Goal: Information Seeking & Learning: Learn about a topic

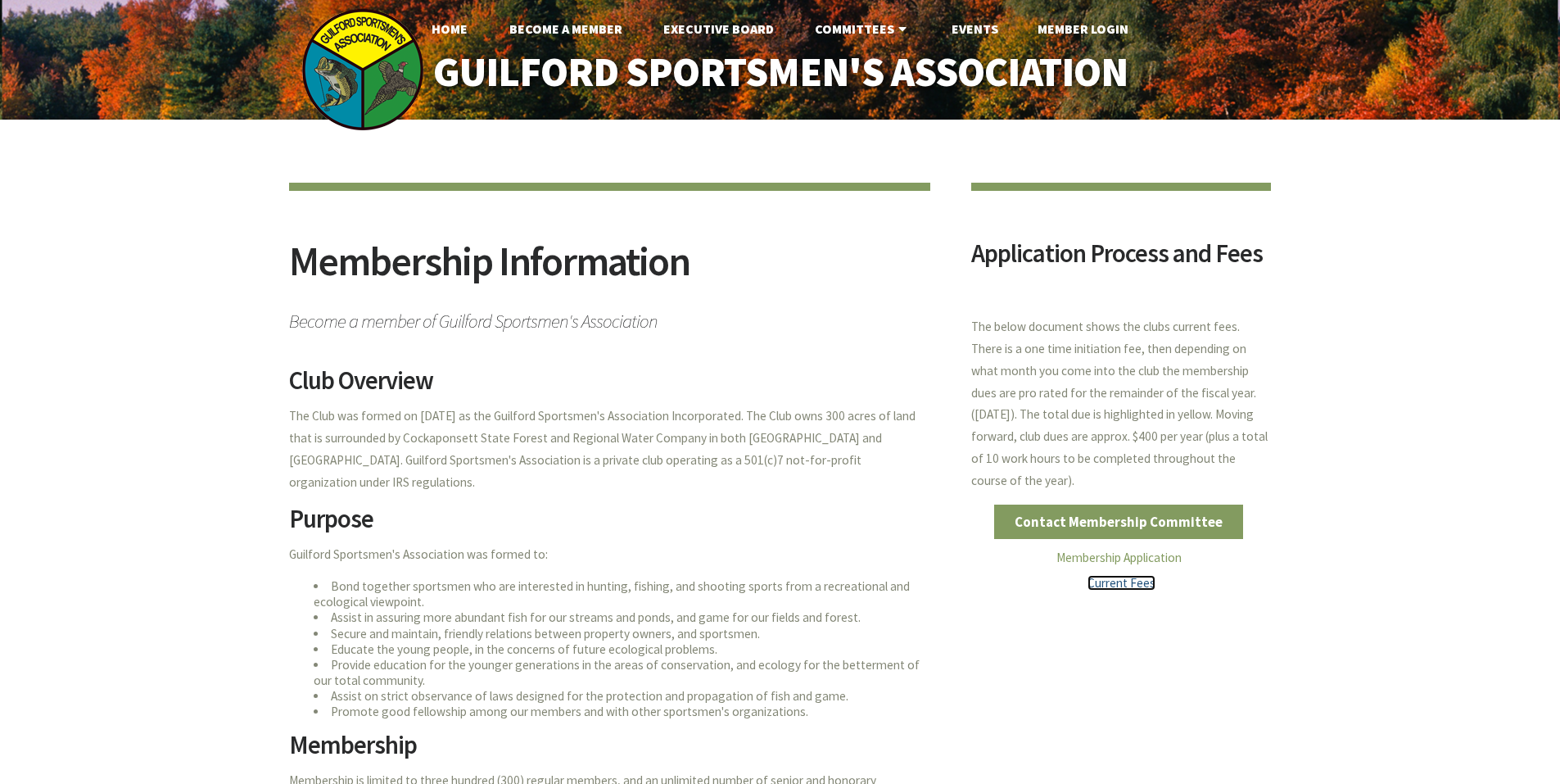
click at [1120, 582] on link "Current Fees" at bounding box center [1121, 582] width 68 height 15
click at [1107, 580] on link "Current Fees" at bounding box center [1121, 582] width 68 height 15
click at [1126, 556] on link "Membership Application" at bounding box center [1118, 557] width 126 height 15
click at [459, 27] on link "Home" at bounding box center [449, 28] width 62 height 33
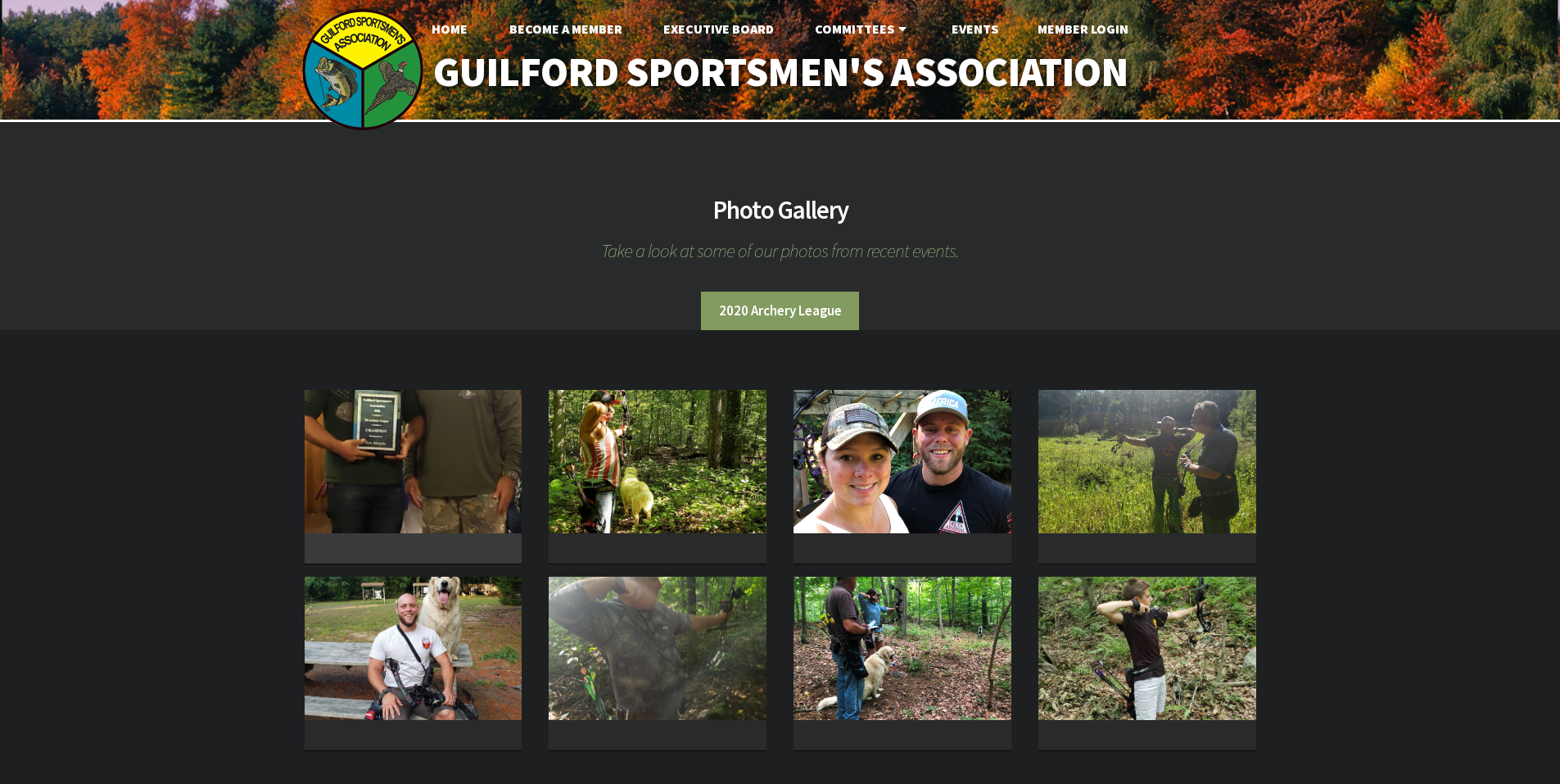
click at [460, 435] on img at bounding box center [413, 461] width 218 height 143
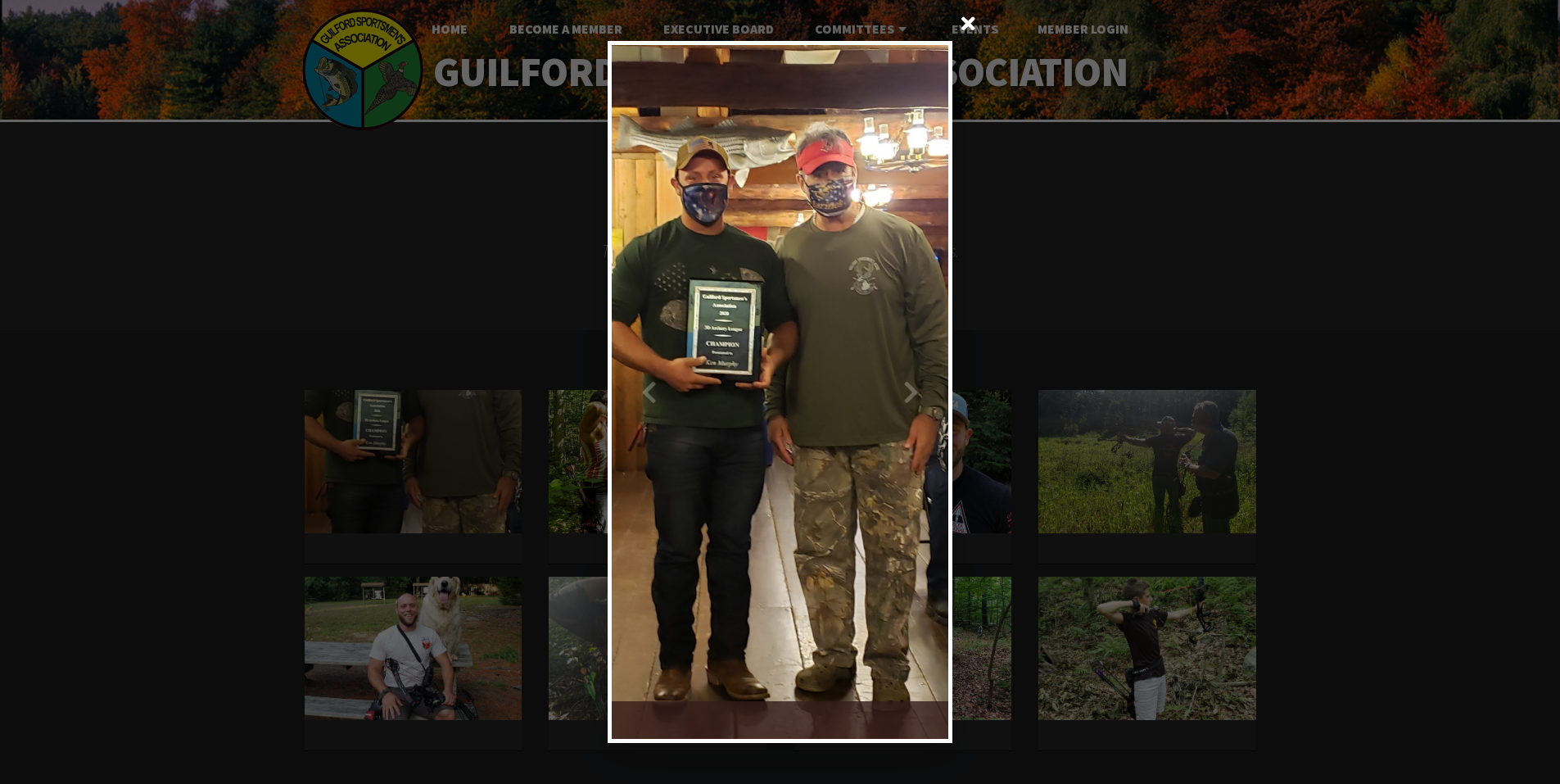
click at [908, 388] on div at bounding box center [864, 392] width 169 height 693
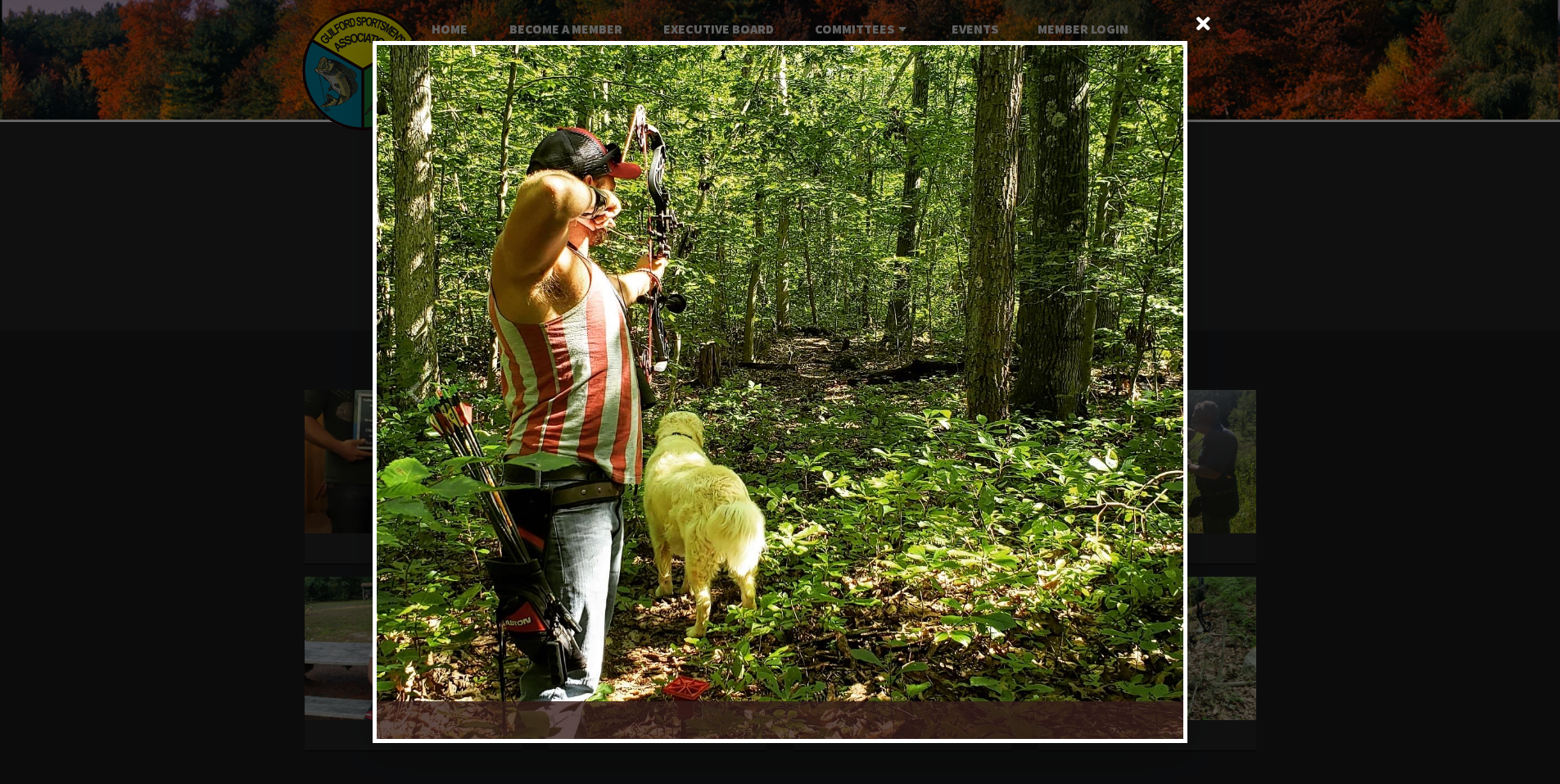
click at [1149, 399] on div at bounding box center [982, 392] width 404 height 693
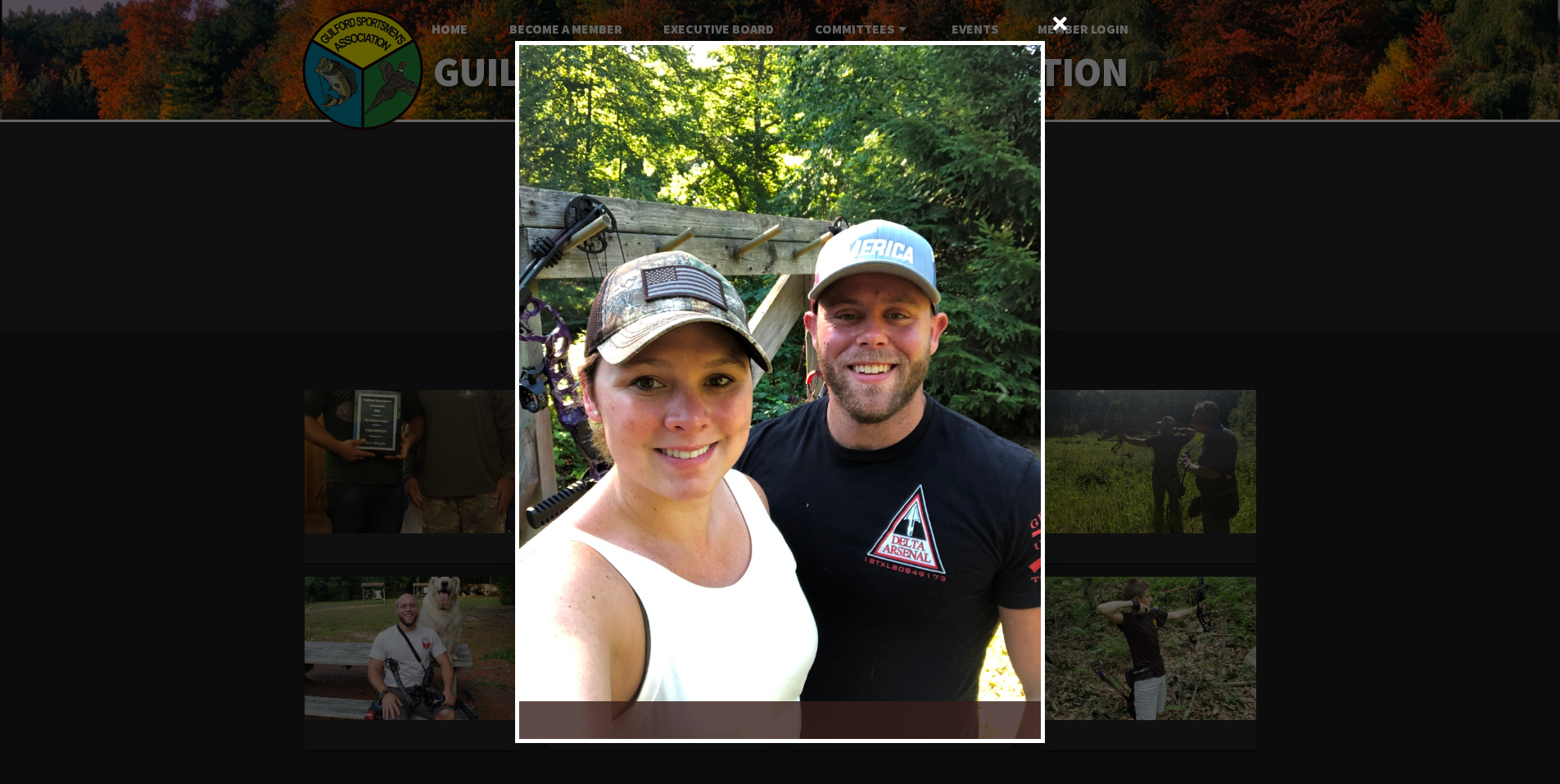
click at [987, 401] on div at bounding box center [911, 392] width 260 height 693
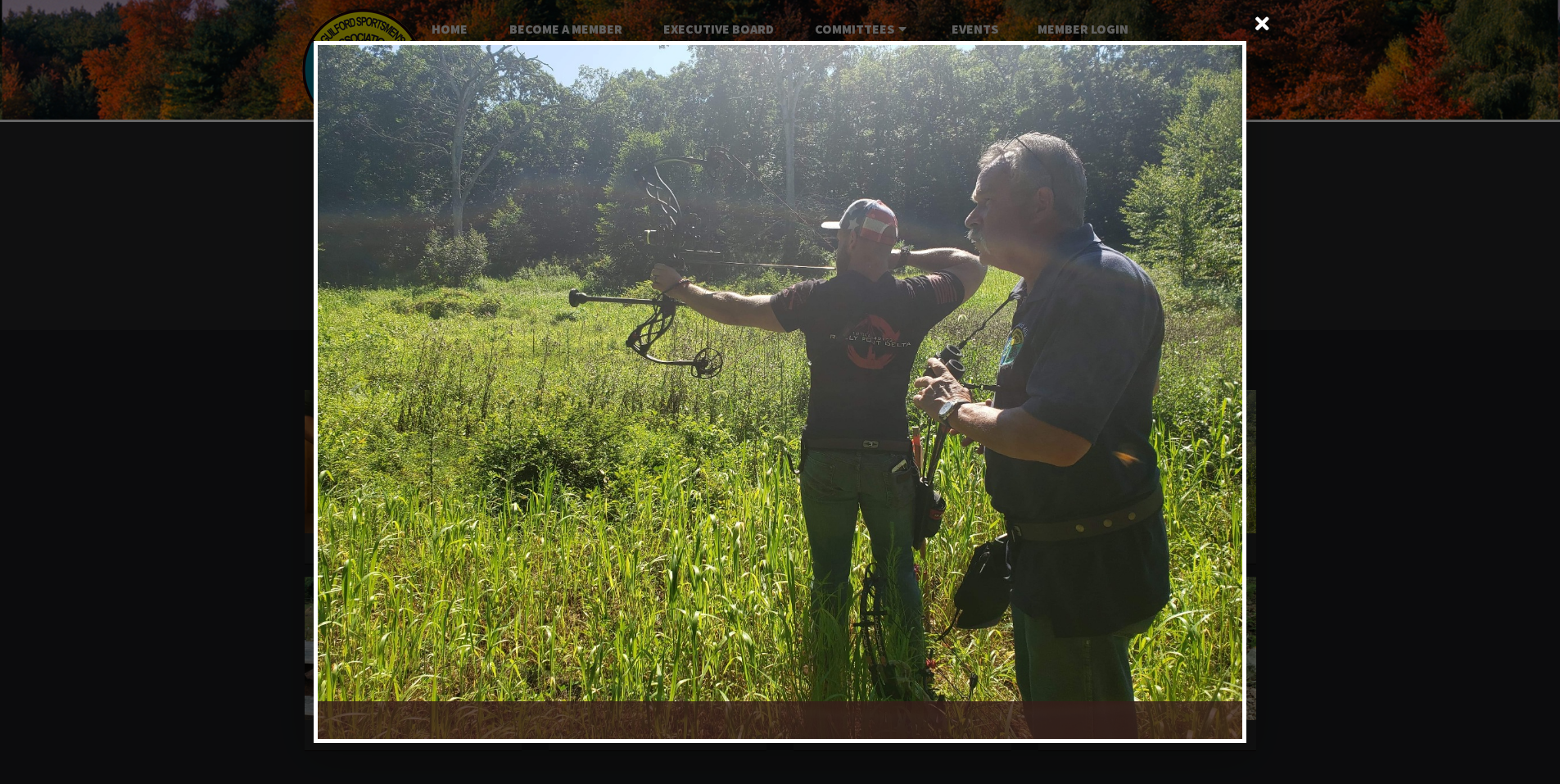
click at [1182, 381] on div at bounding box center [1012, 392] width 462 height 693
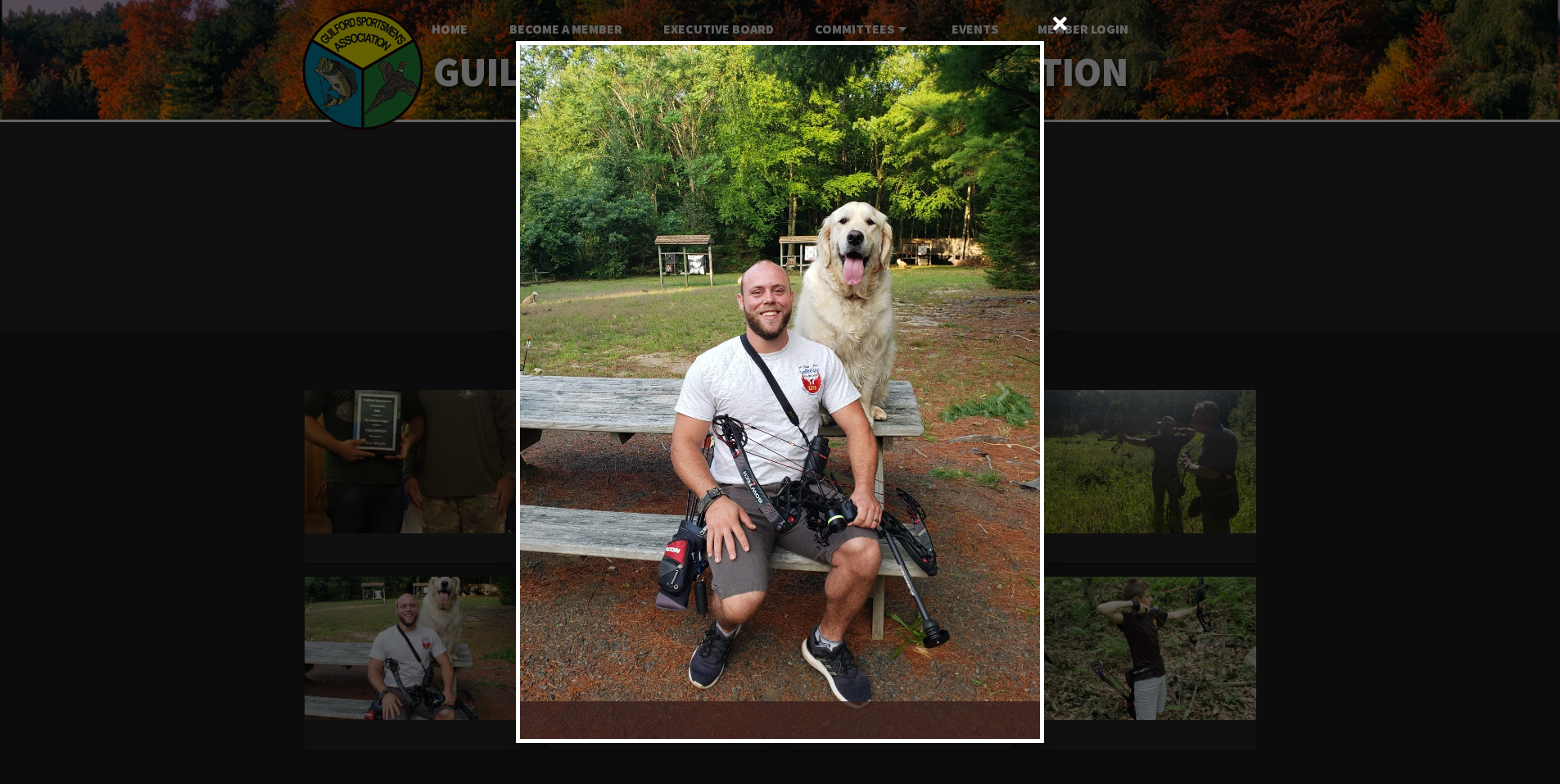
click at [1032, 393] on div at bounding box center [911, 392] width 260 height 693
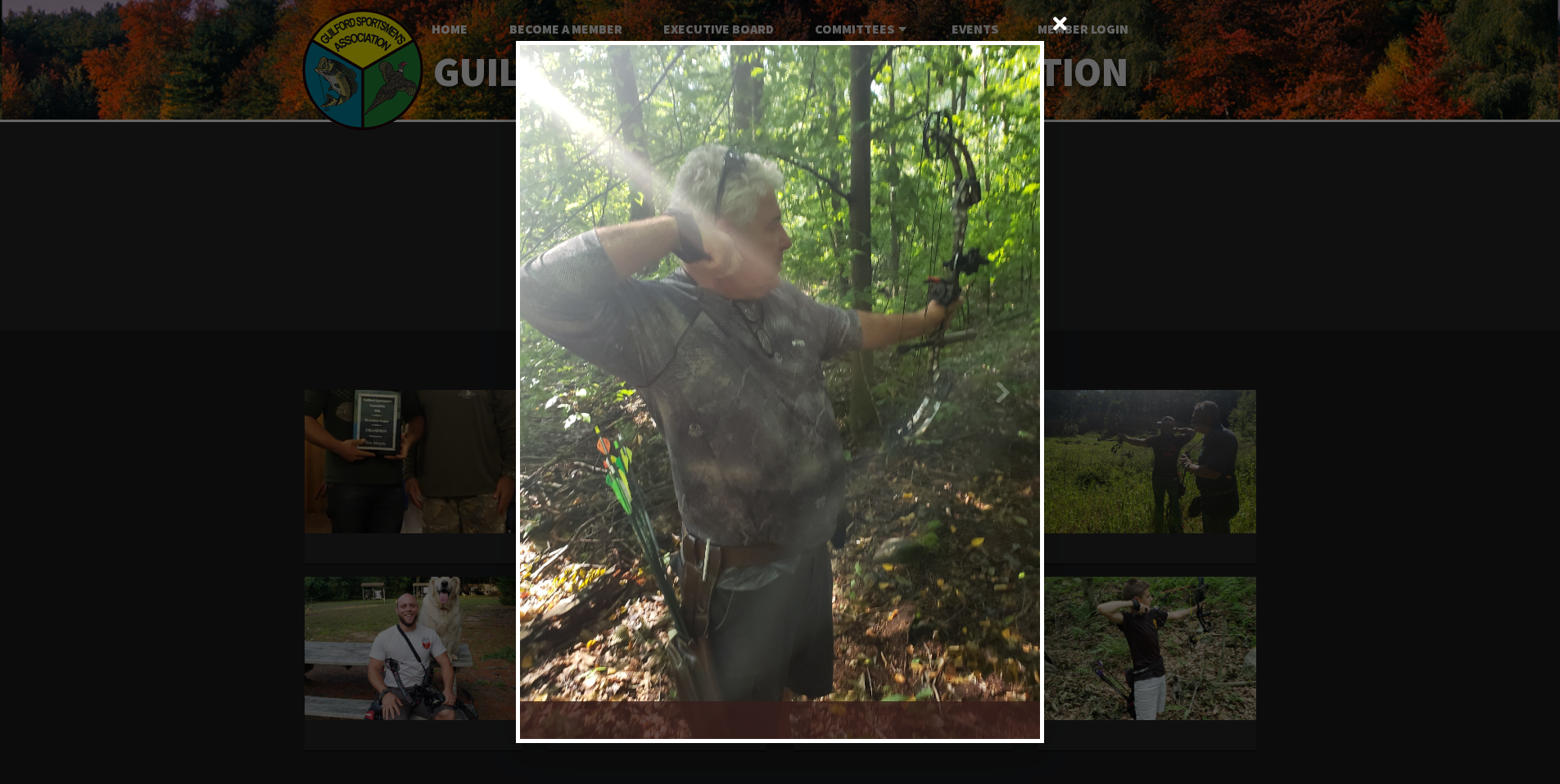
click at [1032, 393] on div at bounding box center [911, 392] width 260 height 693
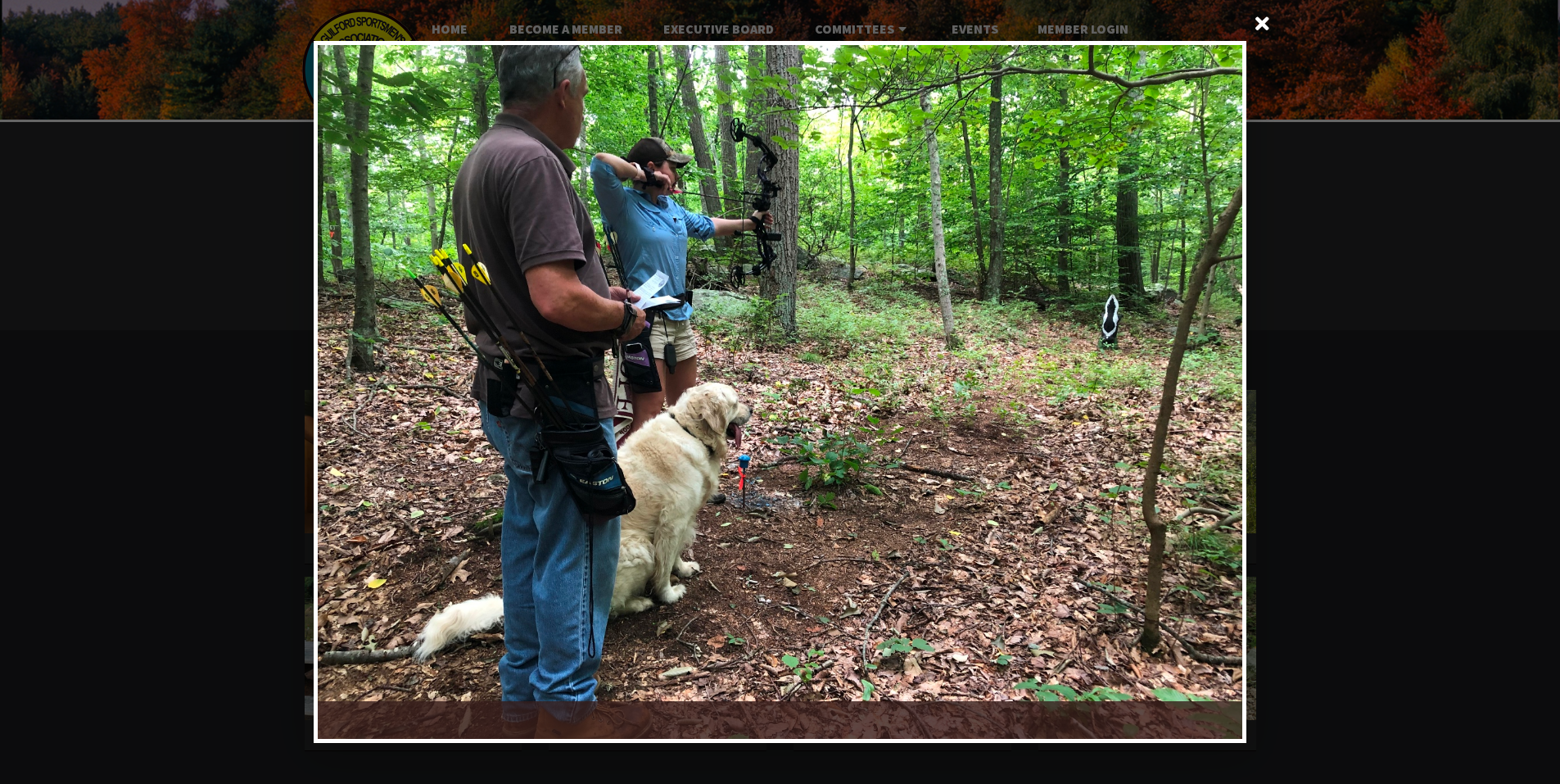
click at [1206, 347] on div at bounding box center [1012, 392] width 462 height 693
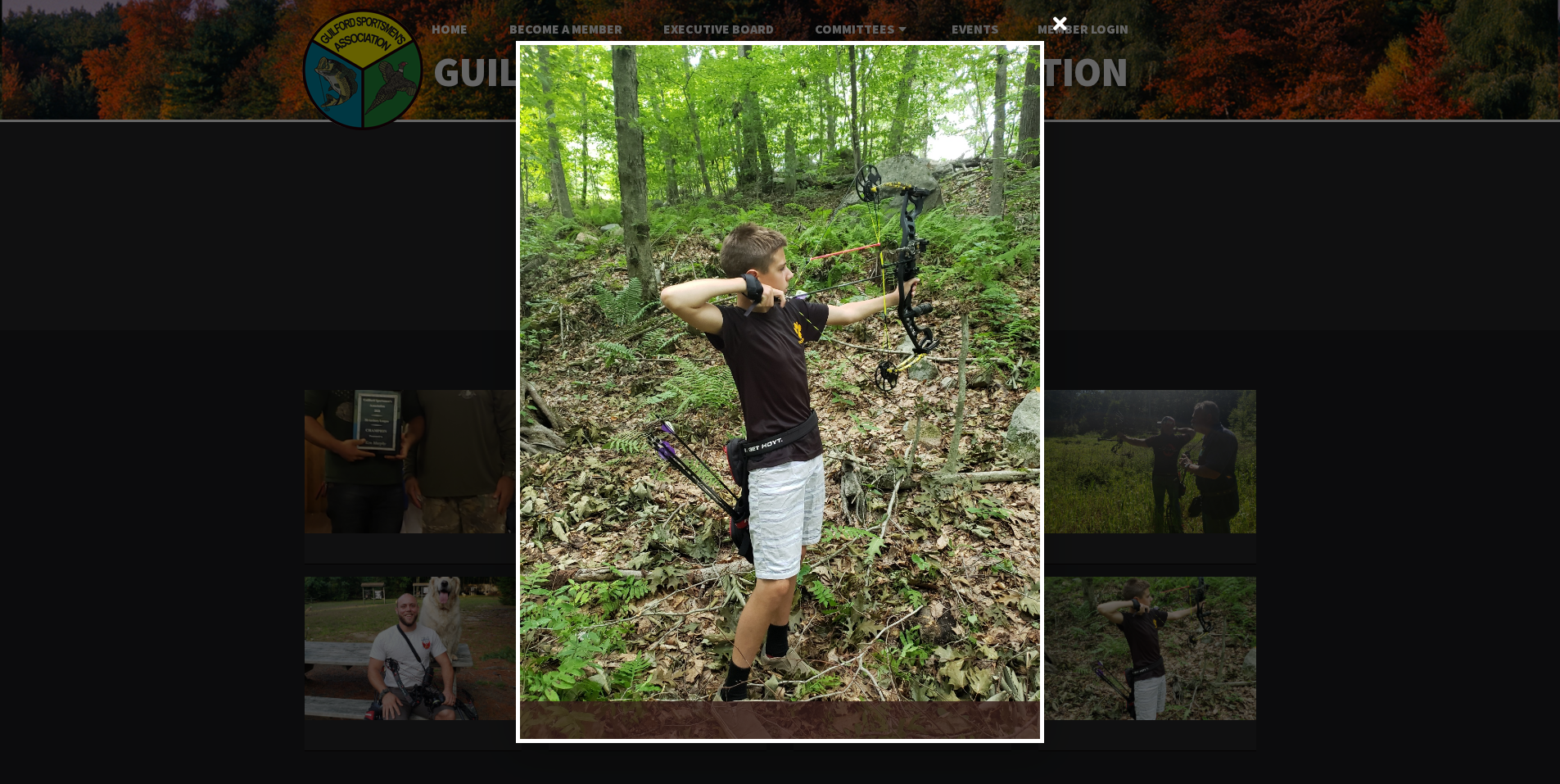
click at [1026, 367] on div at bounding box center [911, 392] width 260 height 693
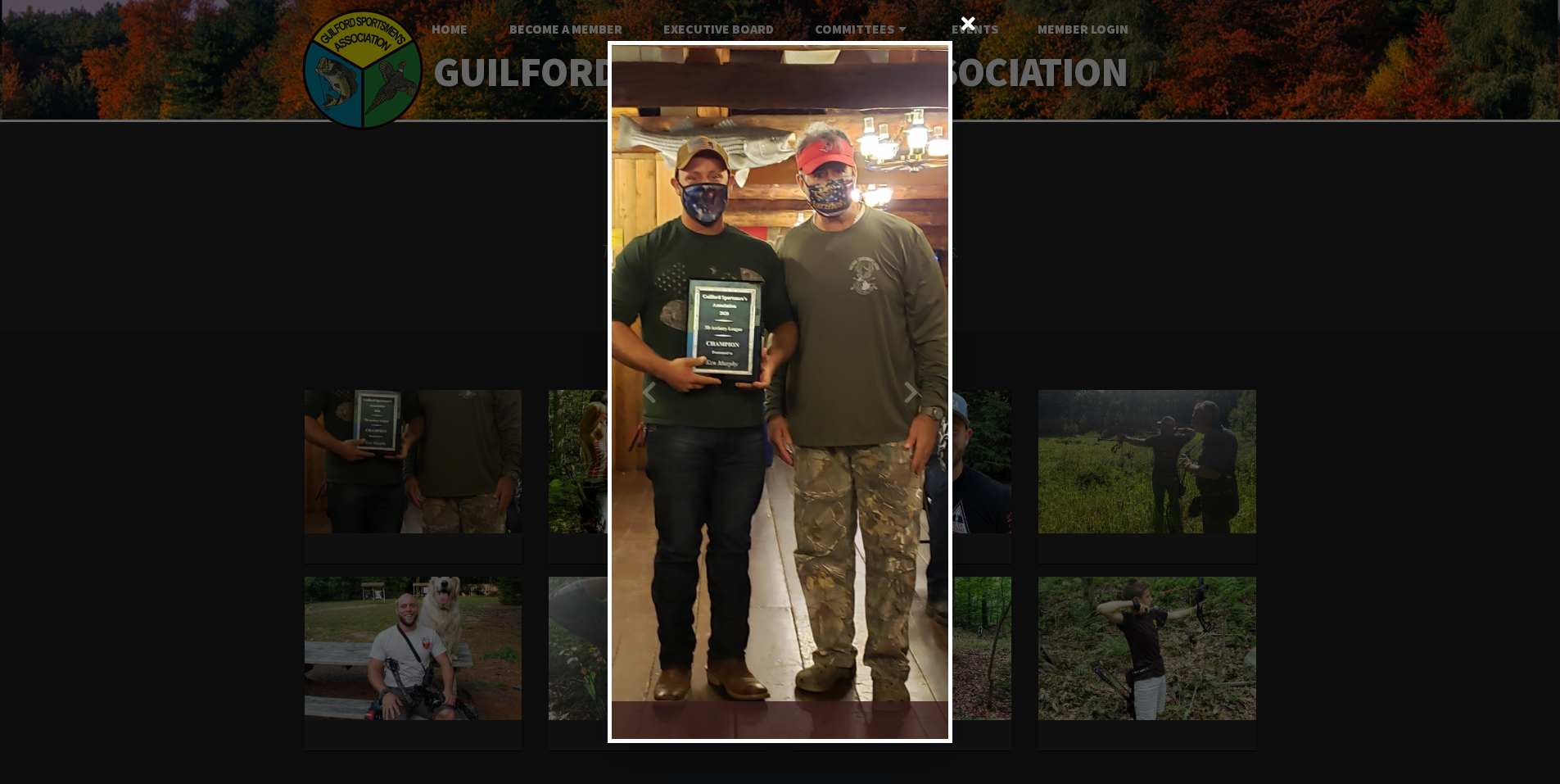
click at [901, 368] on div at bounding box center [864, 392] width 169 height 693
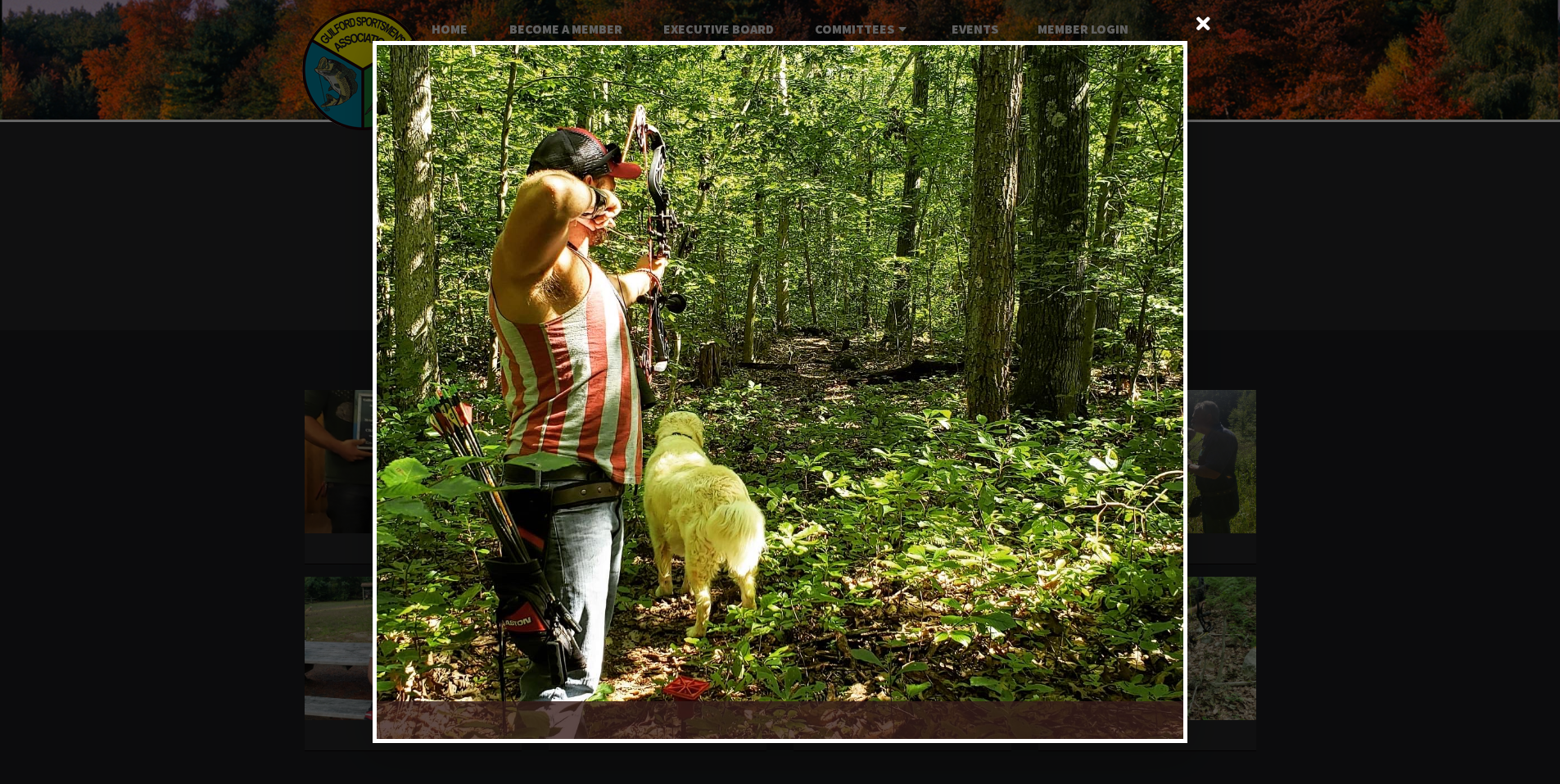
click at [1276, 195] on div at bounding box center [780, 392] width 1560 height 784
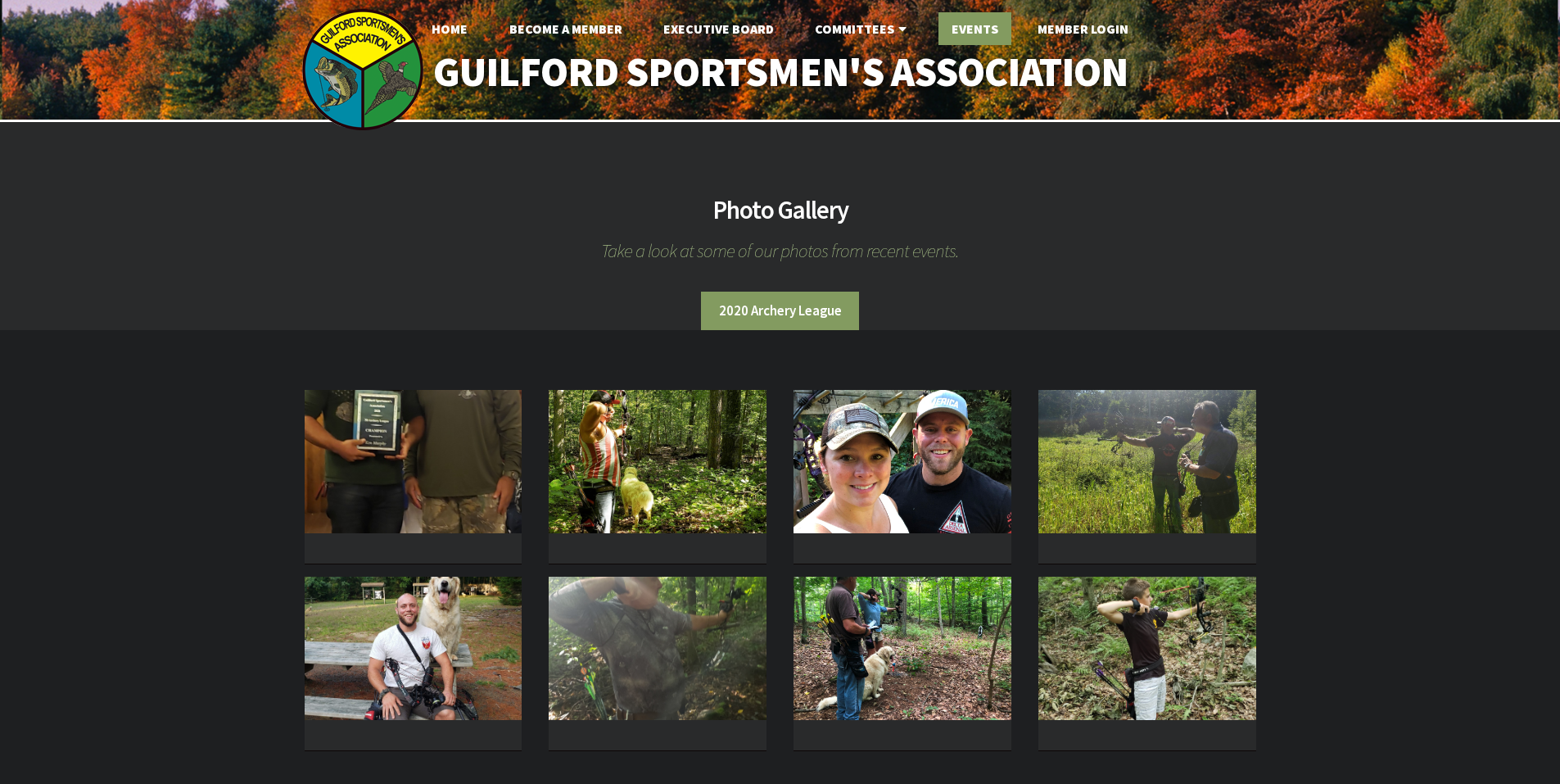
click at [969, 30] on link "Events" at bounding box center [975, 28] width 73 height 33
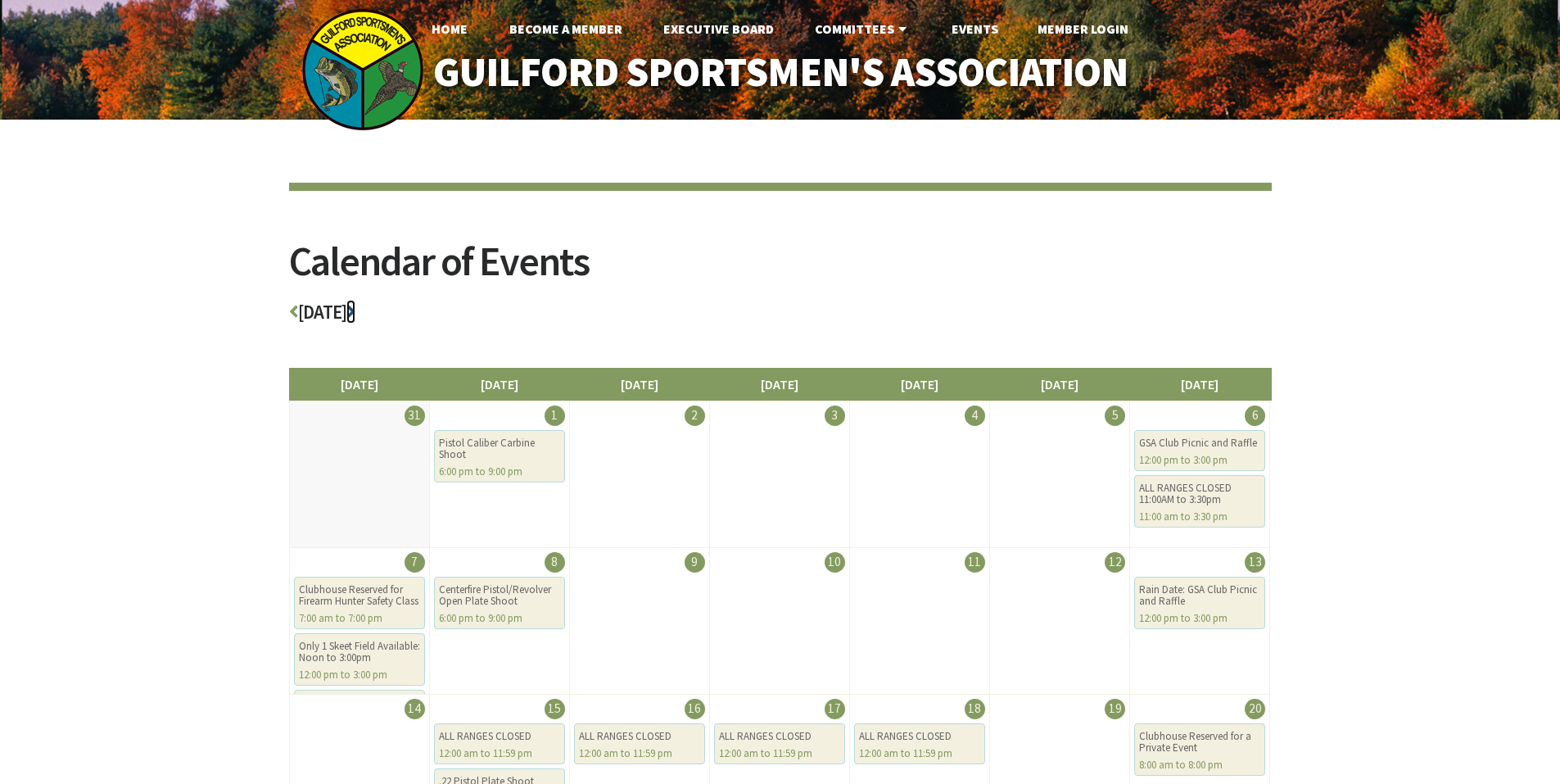
click at [356, 309] on icon at bounding box center [351, 311] width 9 height 19
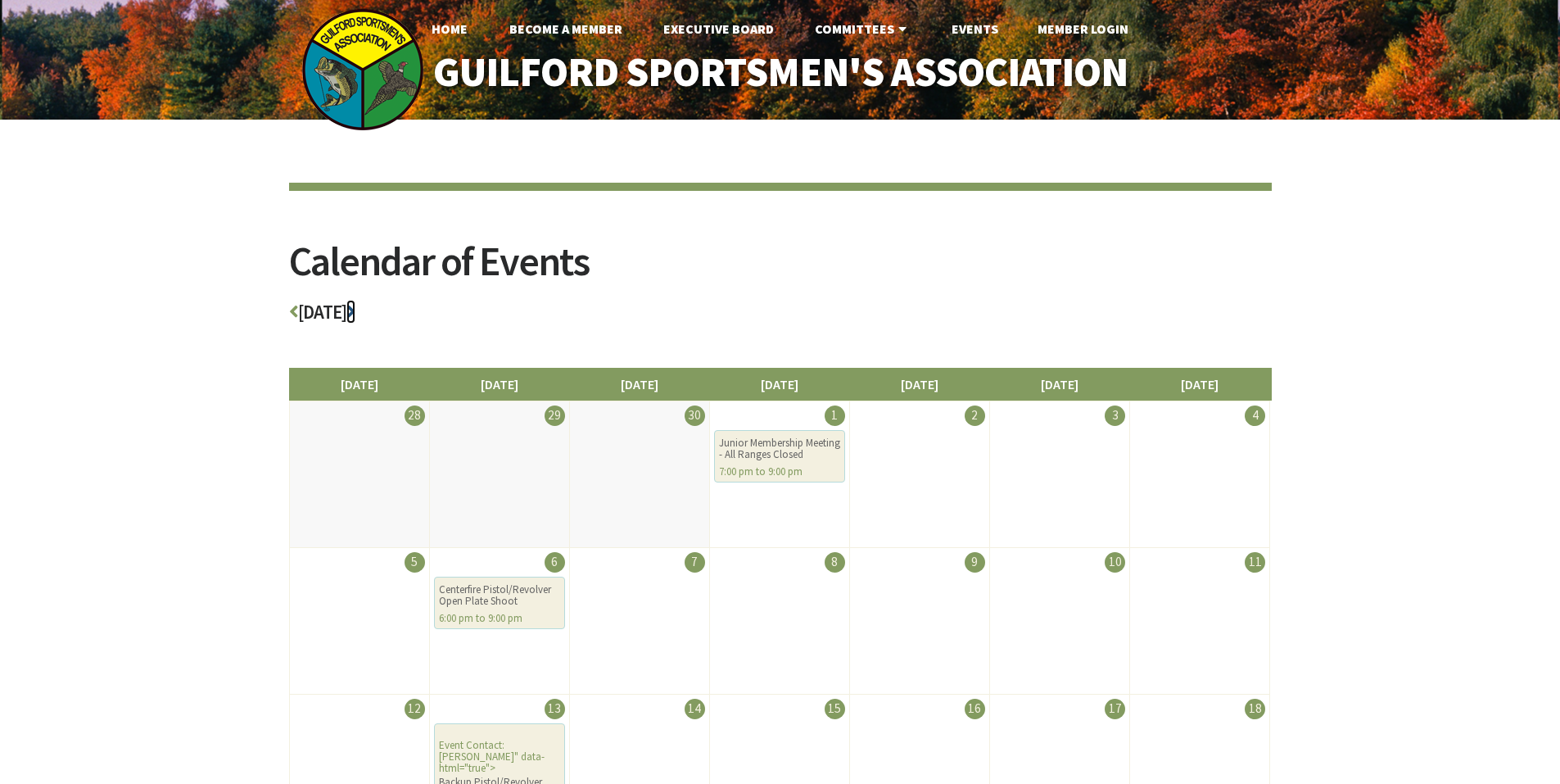
click at [356, 316] on icon at bounding box center [351, 311] width 9 height 19
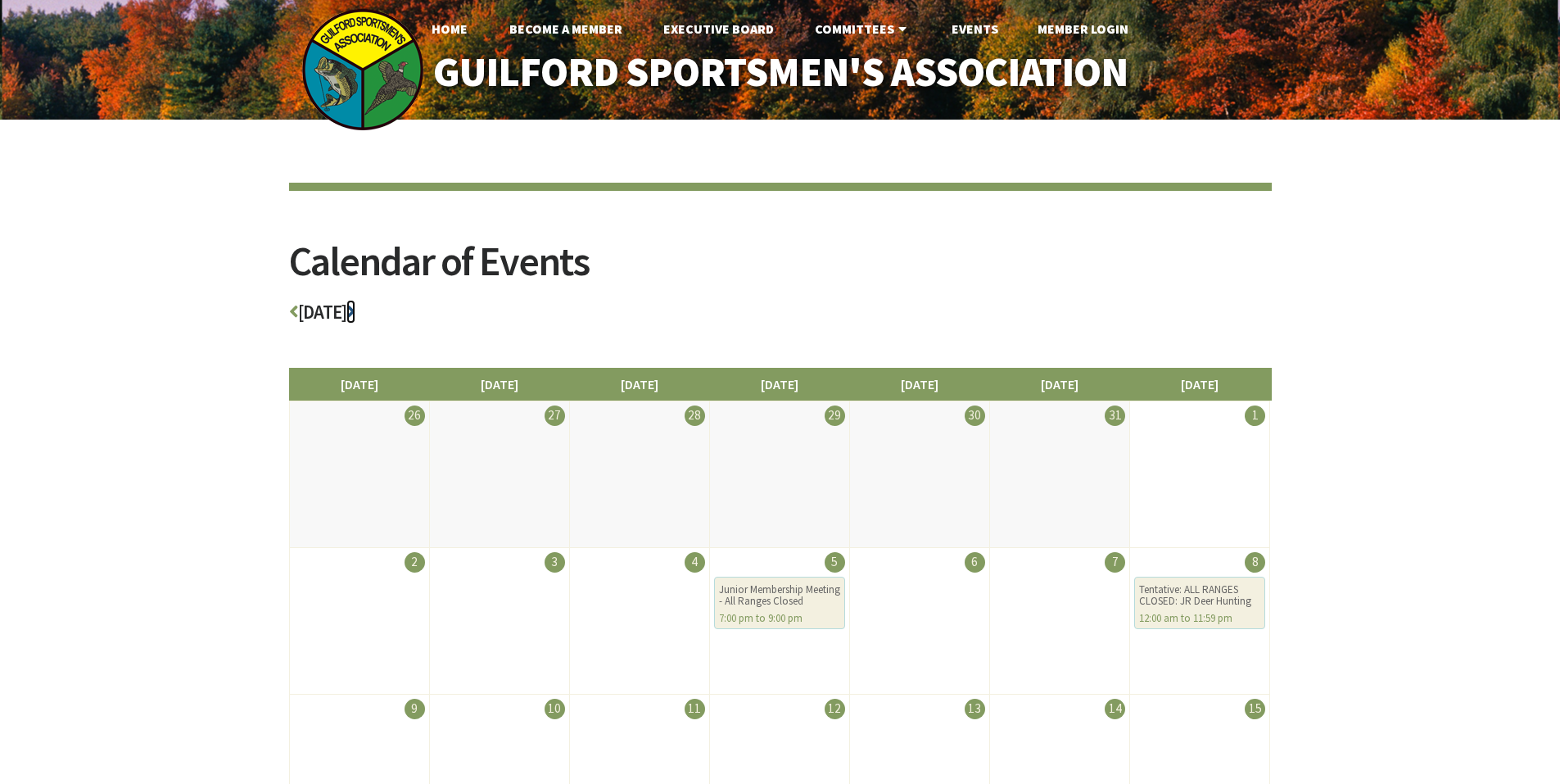
click at [356, 309] on icon at bounding box center [351, 311] width 9 height 19
